Goal: Find specific page/section: Find specific page/section

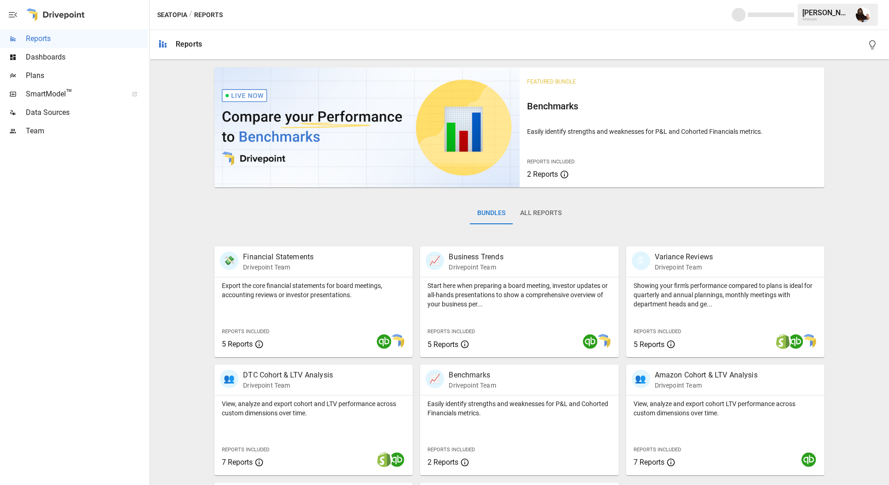
click at [69, 78] on span "Plans" at bounding box center [87, 75] width 122 height 11
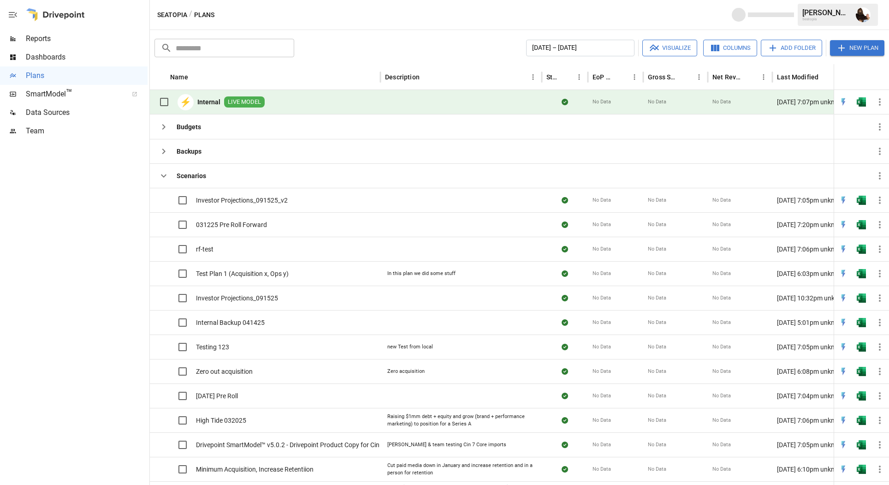
click at [857, 103] on img "Open in Excel" at bounding box center [861, 101] width 9 height 9
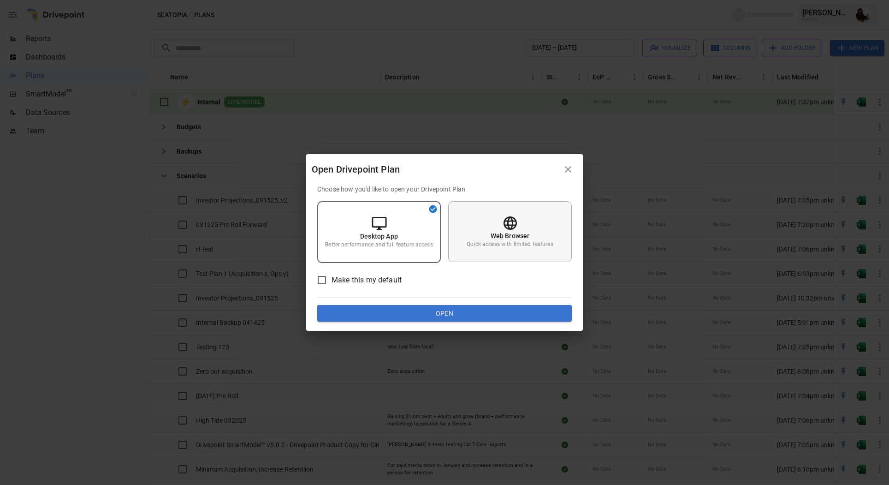
click at [524, 207] on div "Web Browser Quick access with limited features" at bounding box center [510, 231] width 124 height 61
click at [449, 321] on div "Choose how you'd like to open your Drivepoint Plan Desktop App Better performan…" at bounding box center [444, 257] width 277 height 146
click at [449, 316] on button "Open" at bounding box center [444, 313] width 255 height 17
